Goal: Information Seeking & Learning: Learn about a topic

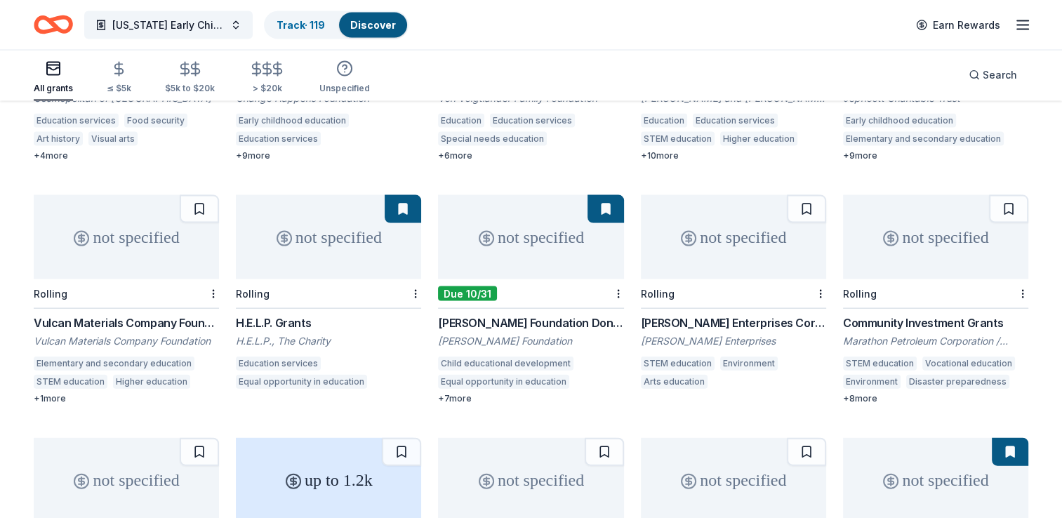
scroll to position [2984, 0]
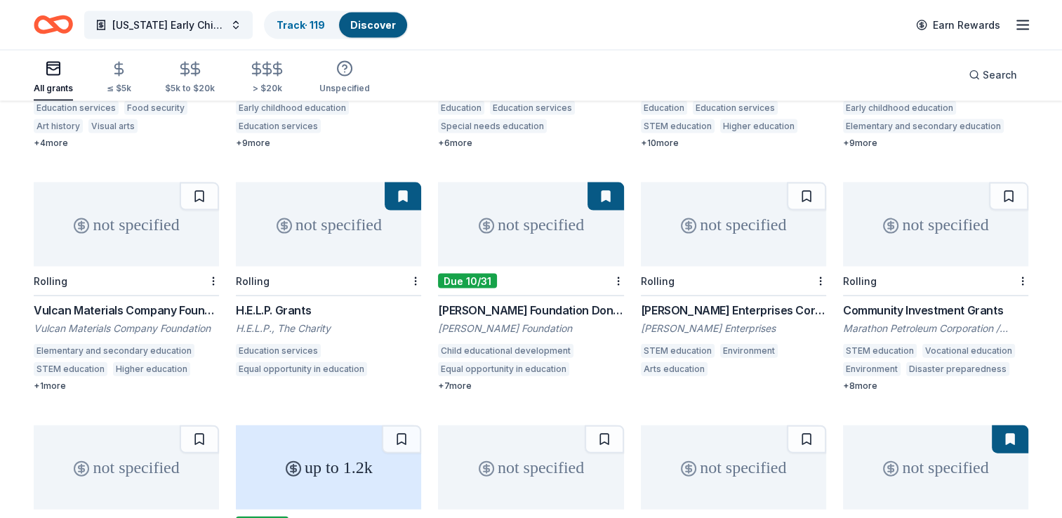
click at [736, 246] on div "not specified" at bounding box center [733, 225] width 185 height 84
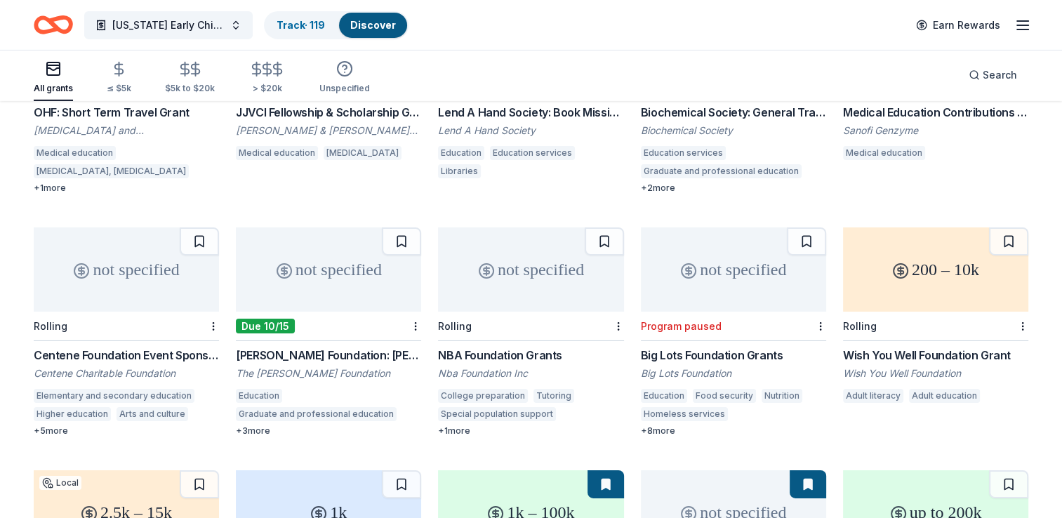
scroll to position [4650, 0]
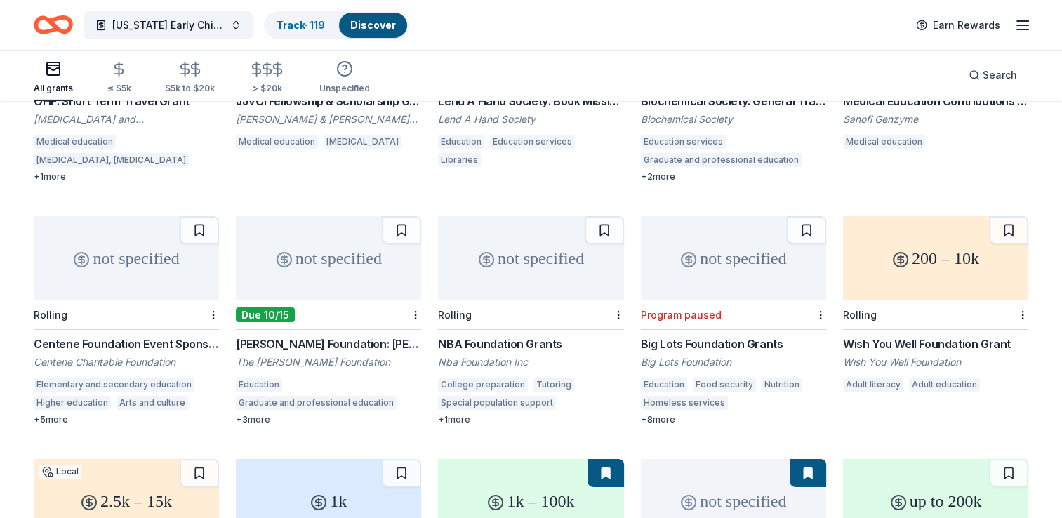
click at [251, 414] on div "+ 3 more" at bounding box center [328, 419] width 185 height 11
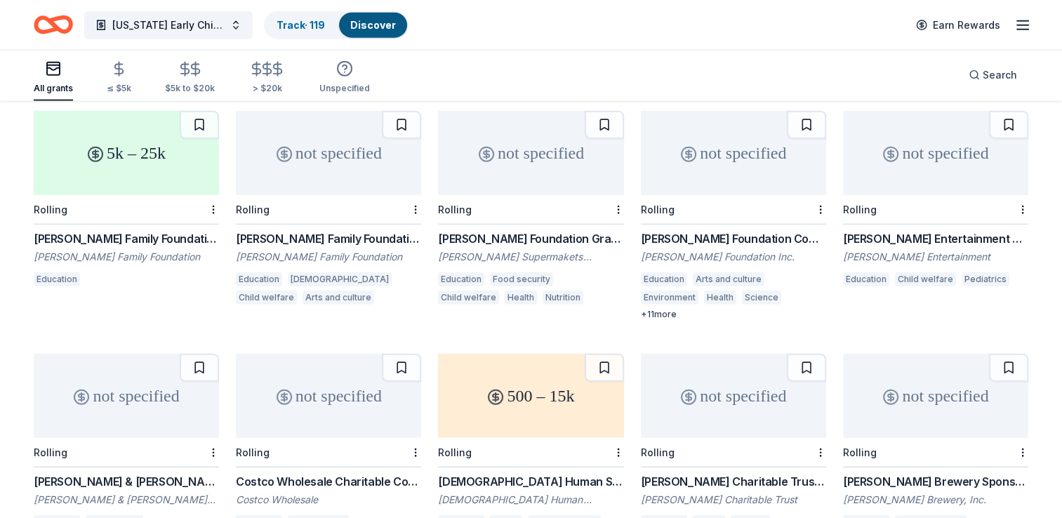
scroll to position [8650, 0]
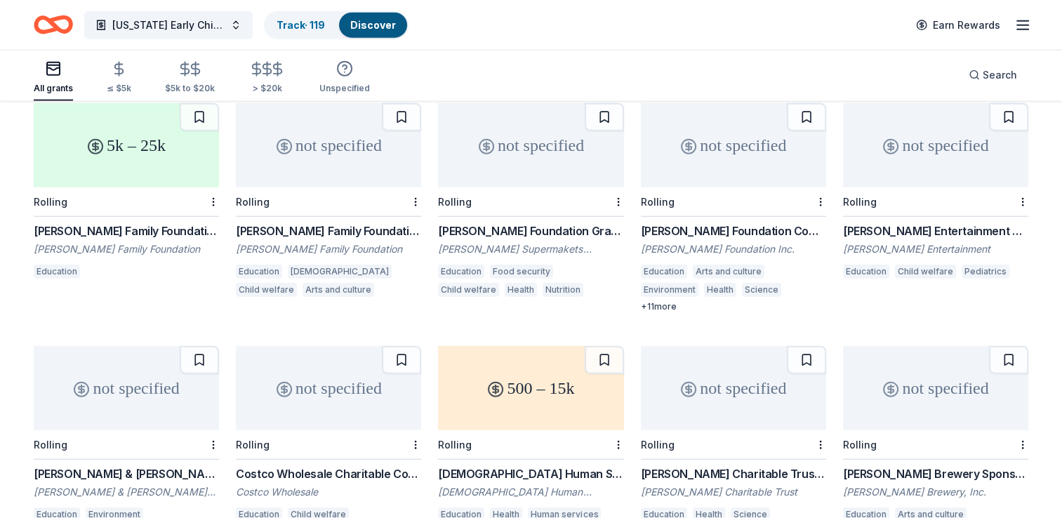
click at [904, 145] on div "not specified" at bounding box center [935, 145] width 185 height 84
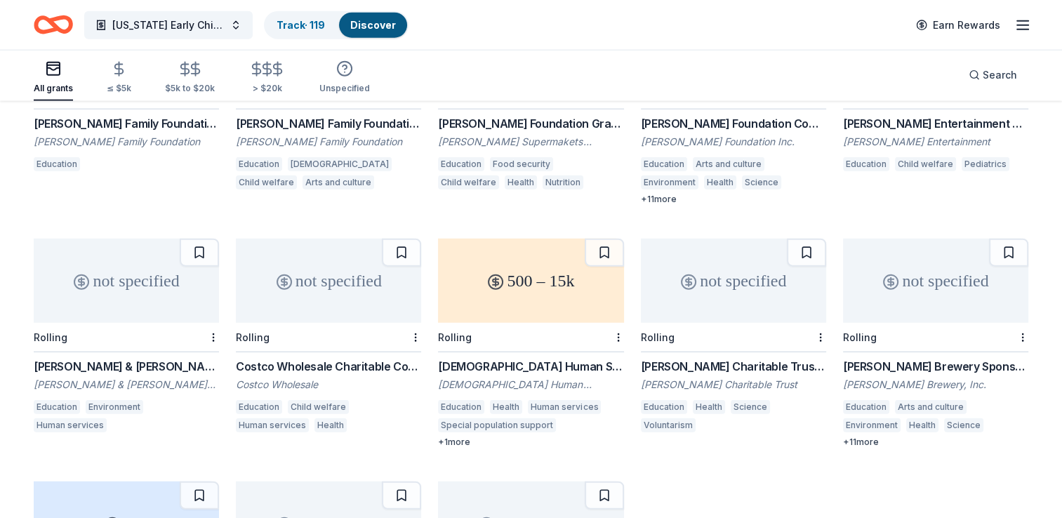
scroll to position [8762, 0]
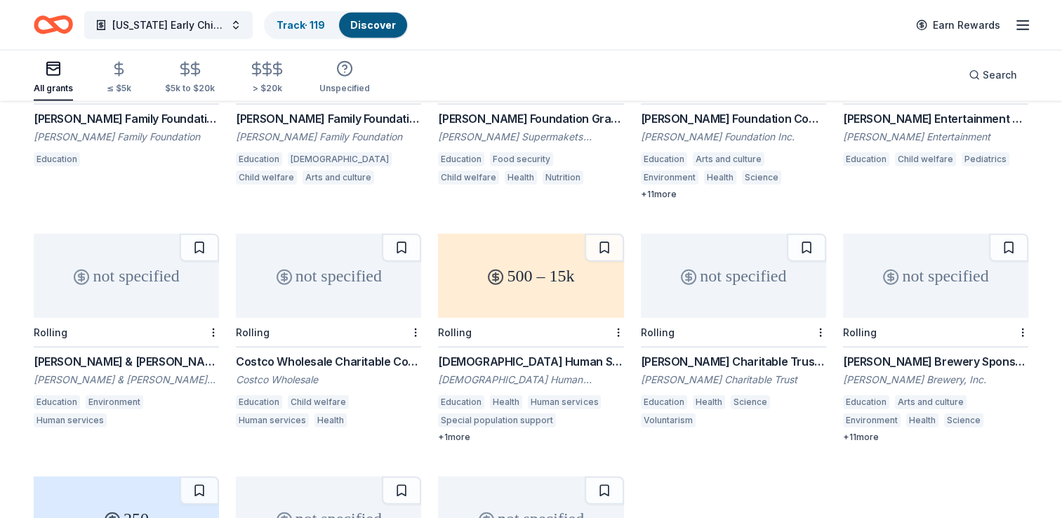
click at [309, 289] on div "not specified" at bounding box center [328, 276] width 185 height 84
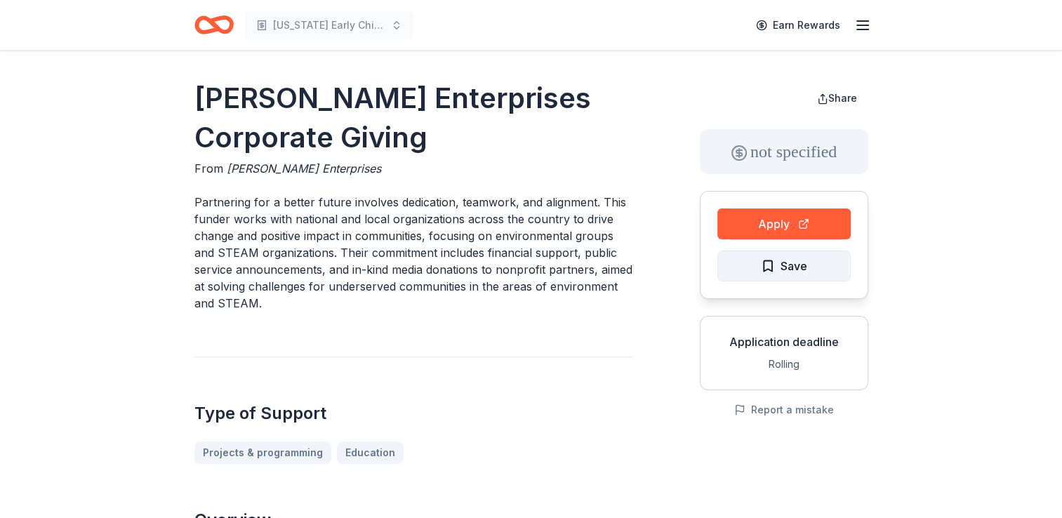
click at [790, 269] on span "Save" at bounding box center [794, 266] width 27 height 18
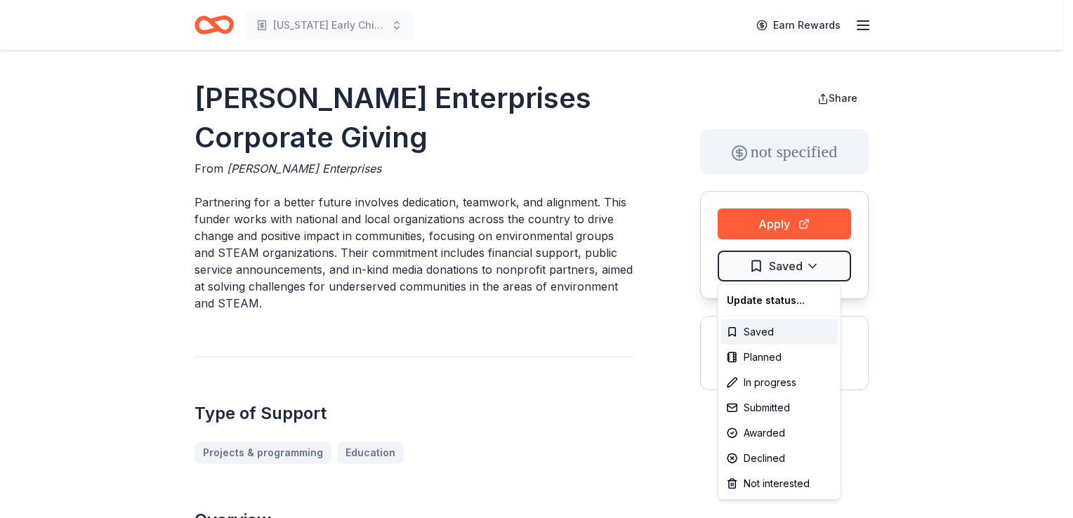
click at [790, 269] on html "New Mexico Early Childhood Education Earn Rewards Cox Enterprises Corporate Giv…" at bounding box center [536, 259] width 1073 height 518
click at [763, 489] on div "Not interested" at bounding box center [779, 483] width 117 height 25
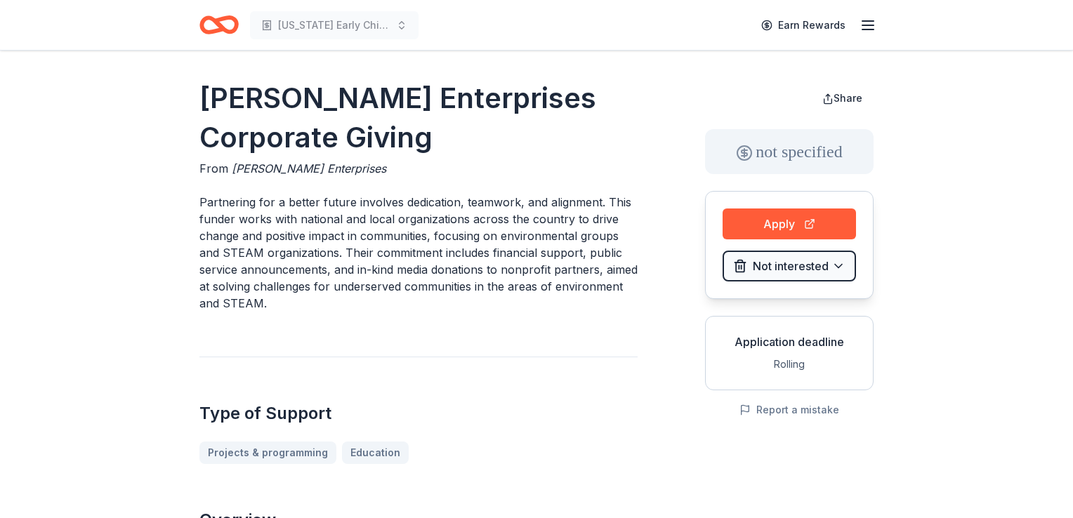
click at [652, 425] on html "New Mexico Early Childhood Education Earn Rewards Cox Enterprises Corporate Giv…" at bounding box center [536, 259] width 1073 height 518
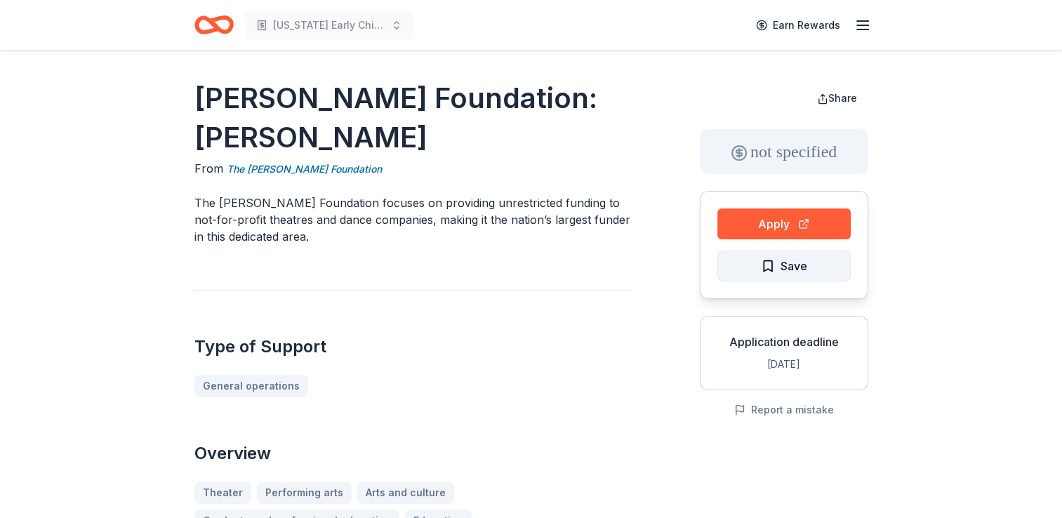
click at [800, 264] on span "Save" at bounding box center [794, 266] width 27 height 18
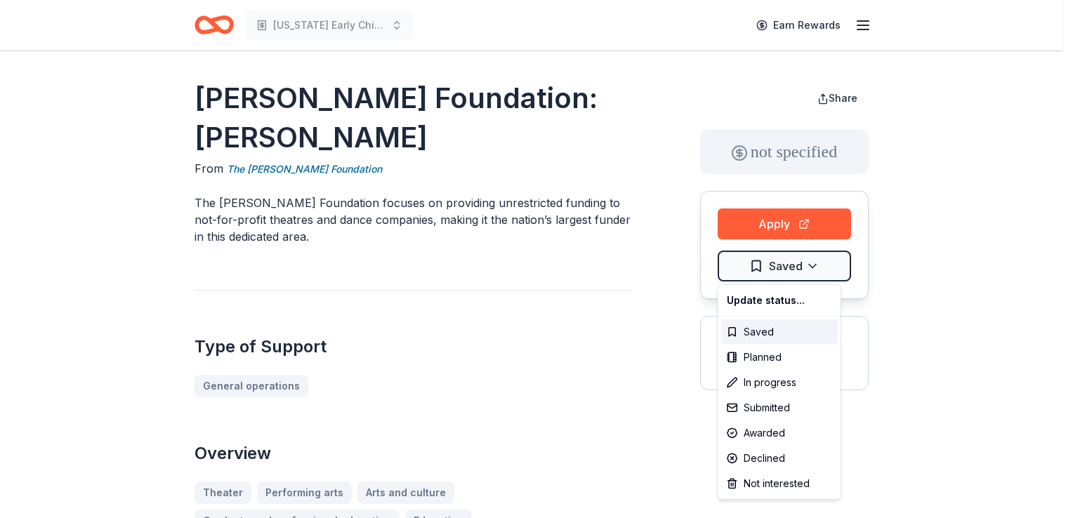
click at [800, 264] on html "New Mexico Early Childhood Education Earn Rewards Shubert Foundation: Shubert S…" at bounding box center [536, 259] width 1073 height 518
click at [765, 478] on div "Not interested" at bounding box center [779, 483] width 117 height 25
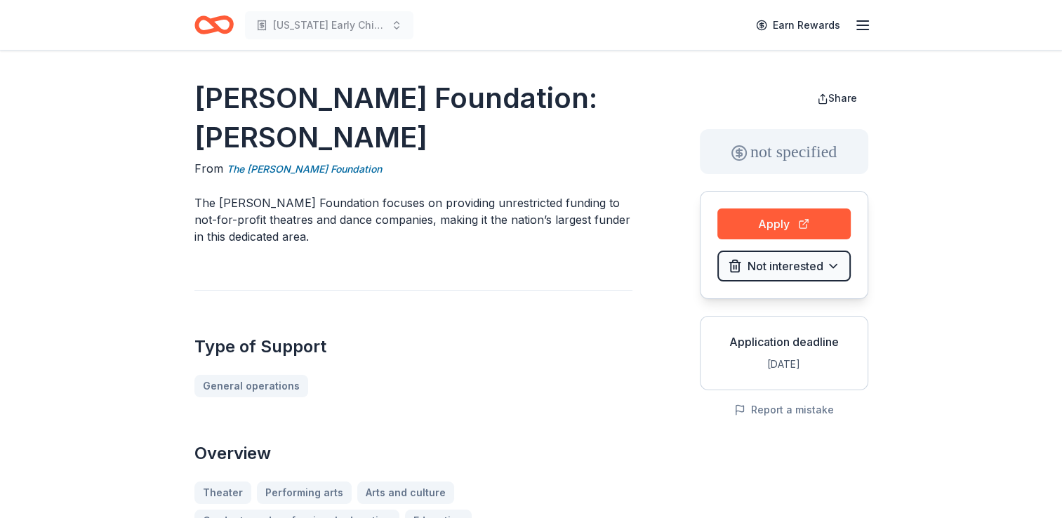
click at [956, 344] on html "New Mexico Early Childhood Education Earn Rewards Shubert Foundation: Shubert S…" at bounding box center [531, 259] width 1062 height 518
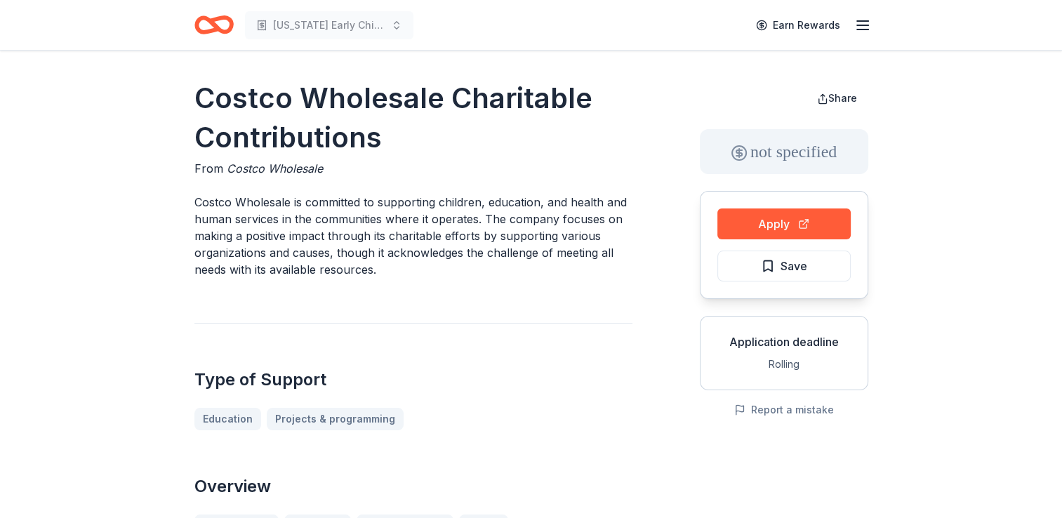
click at [761, 227] on button "Apply" at bounding box center [784, 224] width 133 height 31
click at [775, 270] on span "Save" at bounding box center [784, 266] width 46 height 18
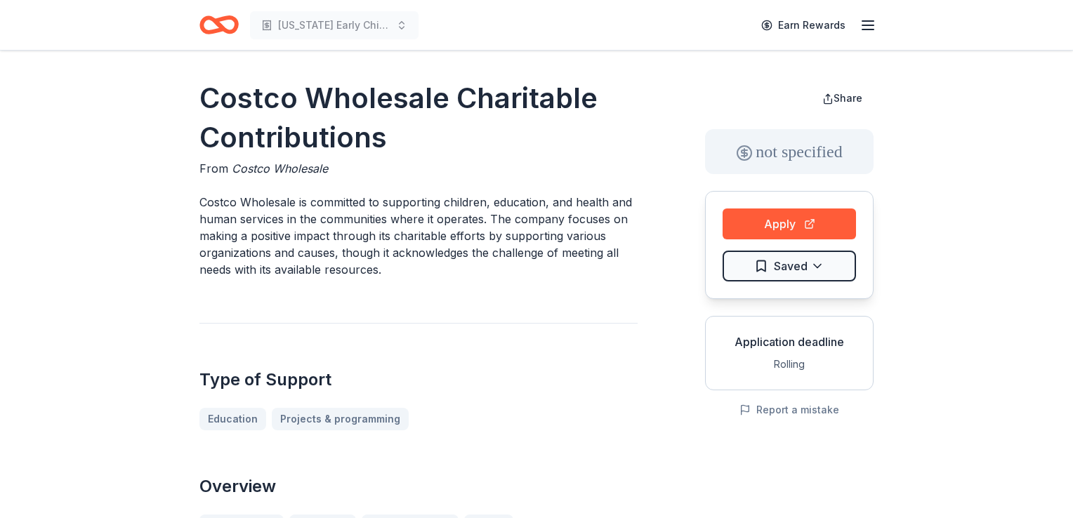
click at [775, 270] on html "[US_STATE] Early Childhood Education Earn Rewards Costco Wholesale Charitable C…" at bounding box center [536, 259] width 1073 height 518
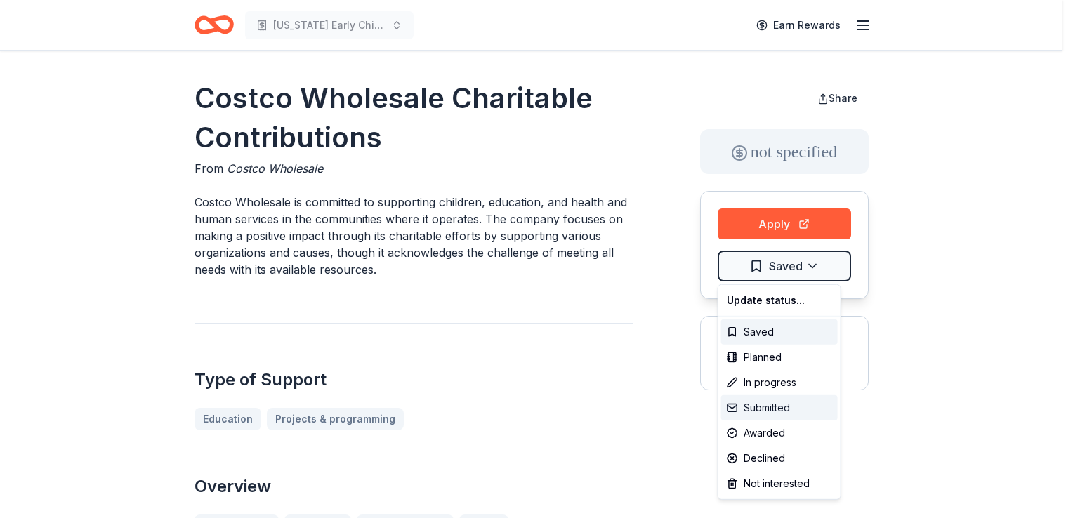
click at [767, 406] on div "Submitted" at bounding box center [779, 407] width 117 height 25
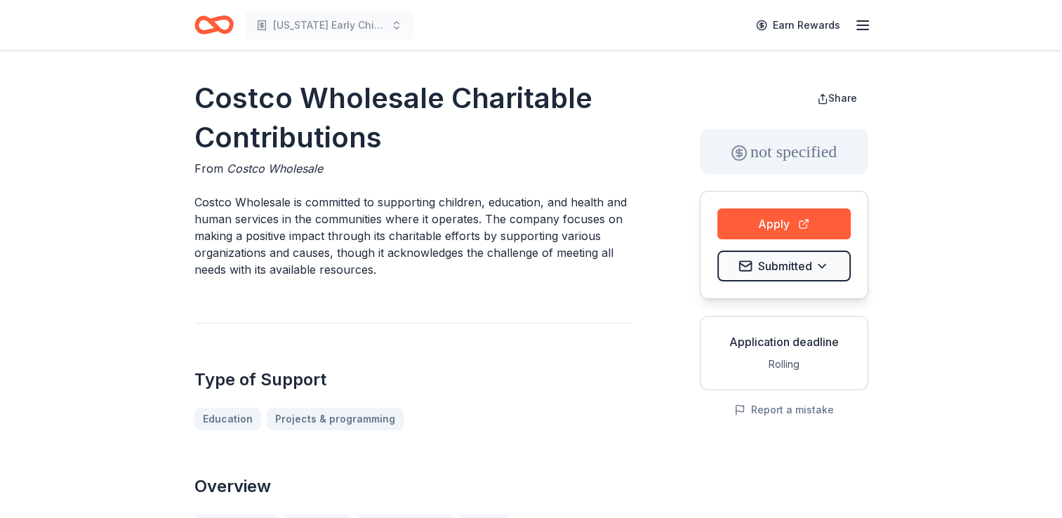
click at [623, 343] on html "[US_STATE] Early Childhood Education Earn Rewards Costco Wholesale Charitable C…" at bounding box center [531, 259] width 1062 height 518
